Goal: Navigation & Orientation: Find specific page/section

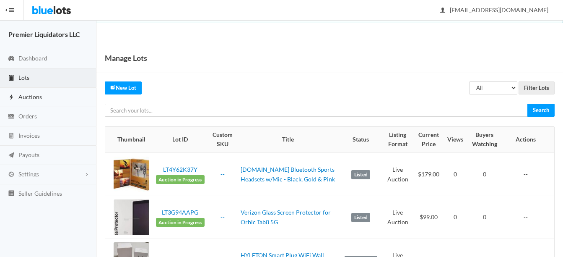
click at [27, 95] on span "Auctions" at bounding box center [29, 96] width 23 height 7
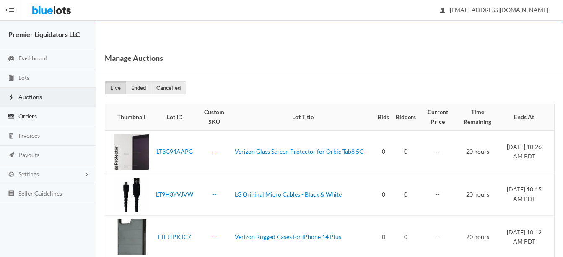
click at [29, 114] on span "Orders" at bounding box center [27, 115] width 18 height 7
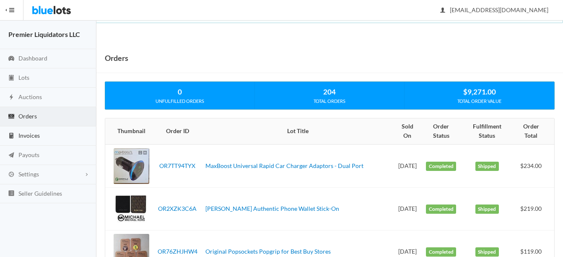
click at [26, 135] on span "Invoices" at bounding box center [28, 135] width 21 height 7
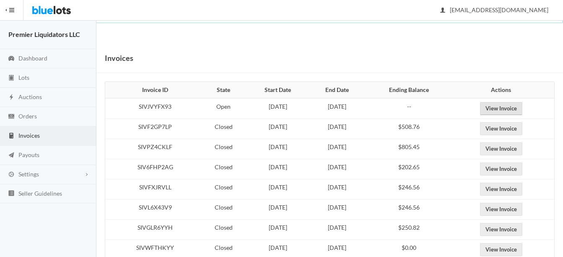
click at [506, 105] on link "View Invoice" at bounding box center [501, 108] width 42 height 13
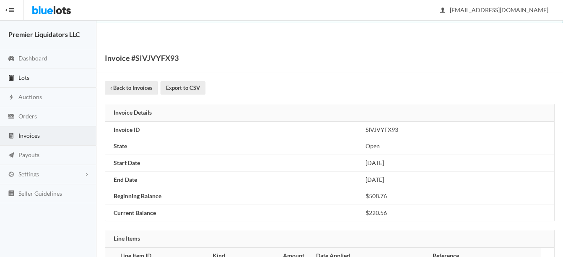
click at [20, 77] on span "Lots" at bounding box center [23, 77] width 11 height 7
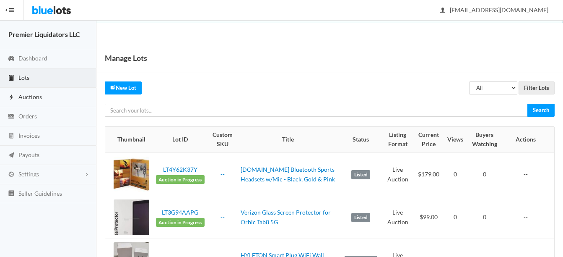
click at [24, 95] on span "Auctions" at bounding box center [29, 96] width 23 height 7
